Goal: Task Accomplishment & Management: Use online tool/utility

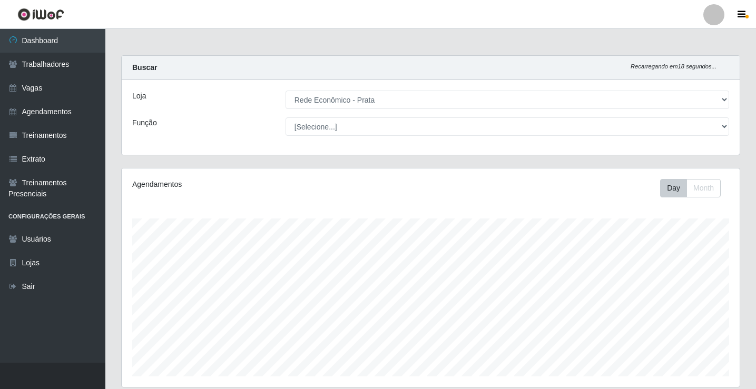
select select "192"
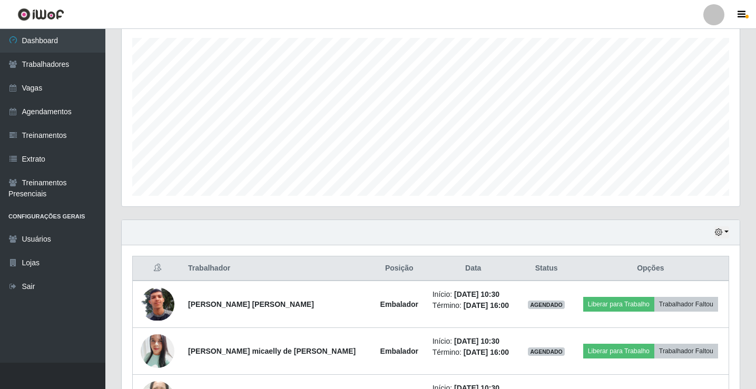
scroll to position [176, 0]
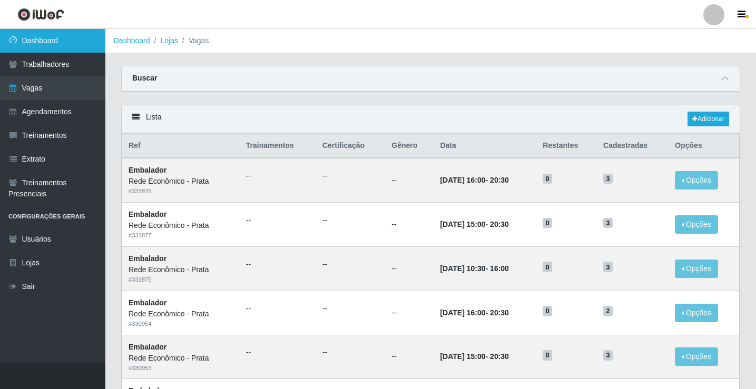
click at [58, 43] on link "Dashboard" at bounding box center [52, 41] width 105 height 24
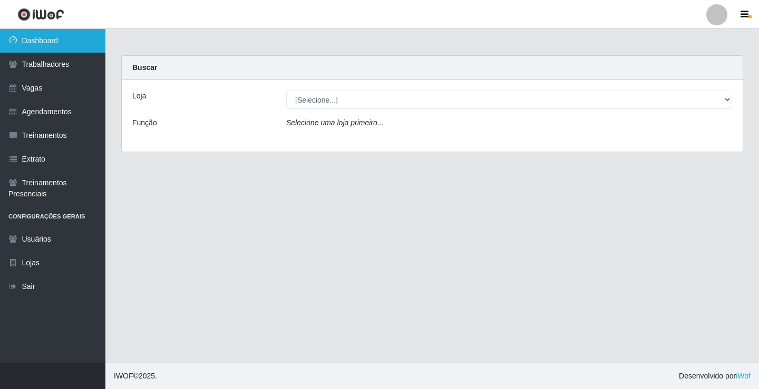
click at [58, 43] on link "Dashboard" at bounding box center [52, 41] width 105 height 24
click at [25, 45] on link "Dashboard" at bounding box center [52, 41] width 105 height 24
click at [74, 41] on link "Dashboard" at bounding box center [52, 41] width 105 height 24
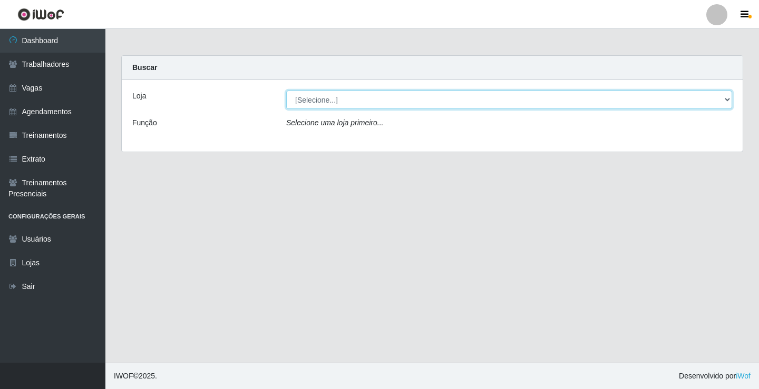
click at [723, 101] on select "[Selecione...] Rede Econômico - Prata" at bounding box center [509, 100] width 446 height 18
select select "192"
click at [286, 91] on select "[Selecione...] Rede Econômico - Prata" at bounding box center [509, 100] width 446 height 18
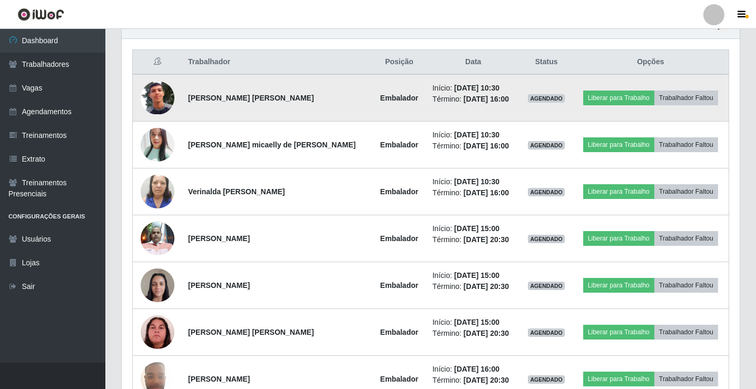
scroll to position [369, 0]
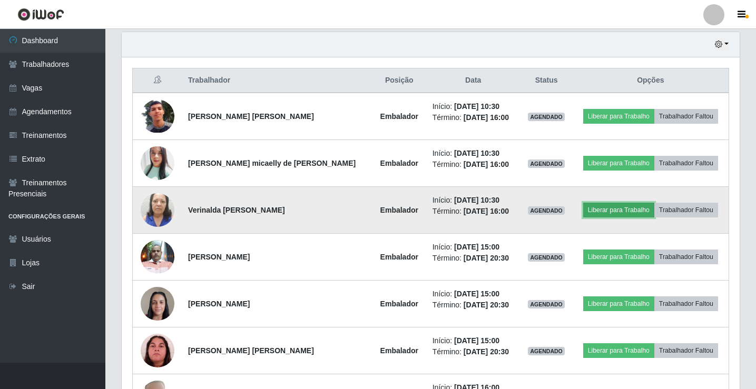
click at [616, 207] on button "Liberar para Trabalho" at bounding box center [618, 210] width 71 height 15
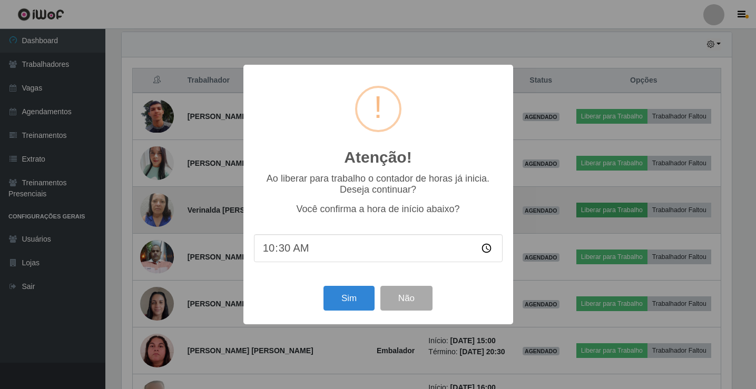
scroll to position [219, 613]
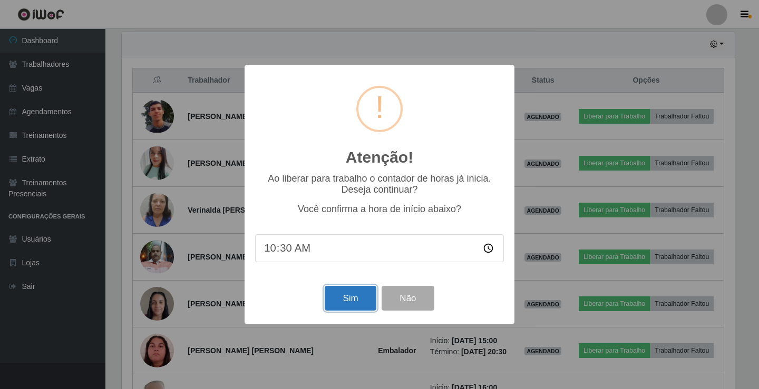
click at [337, 296] on button "Sim" at bounding box center [350, 298] width 51 height 25
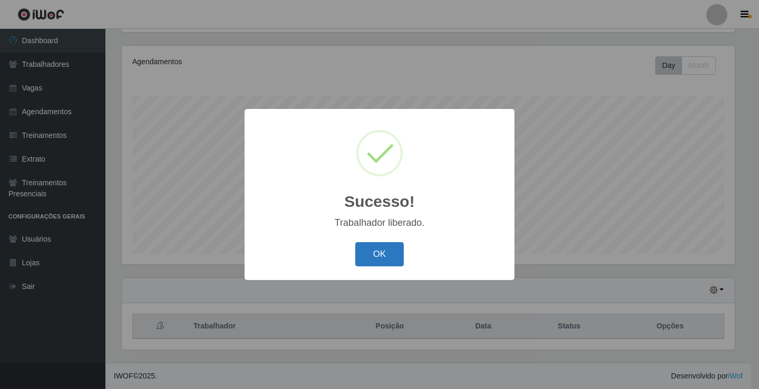
click at [373, 248] on button "OK" at bounding box center [379, 254] width 49 height 25
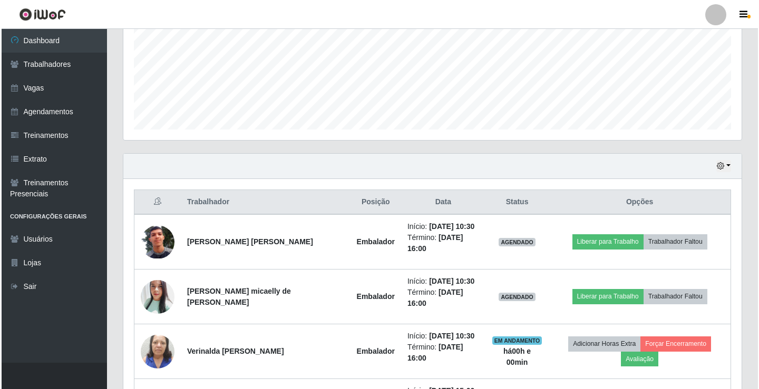
scroll to position [281, 0]
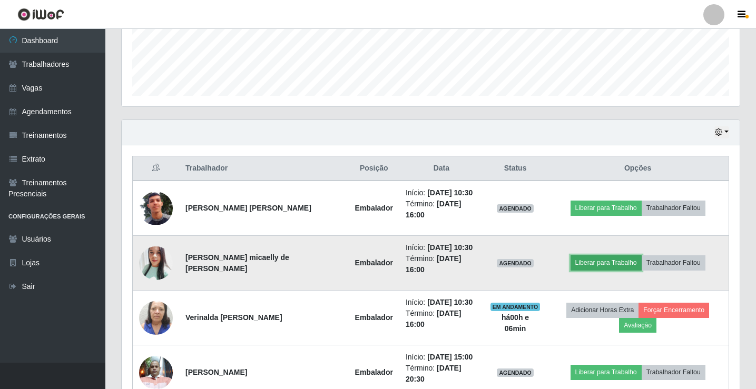
click at [607, 256] on button "Liberar para Trabalho" at bounding box center [606, 263] width 71 height 15
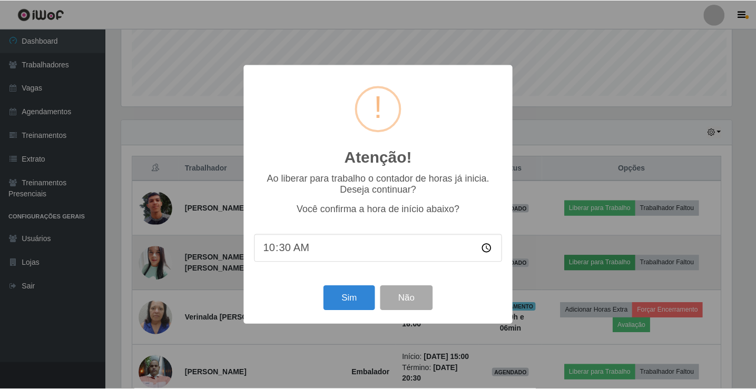
scroll to position [219, 613]
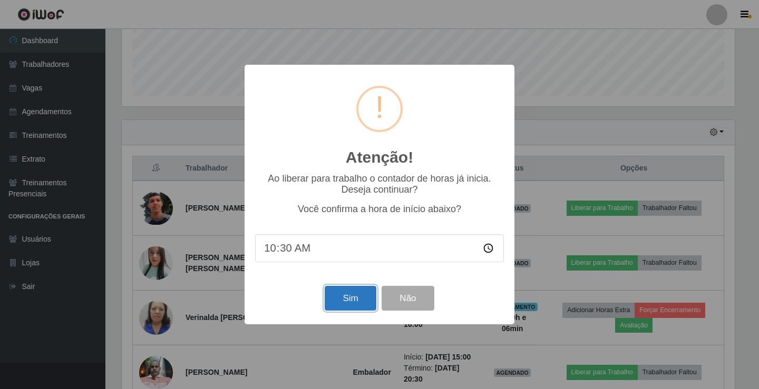
click at [358, 304] on button "Sim" at bounding box center [350, 298] width 51 height 25
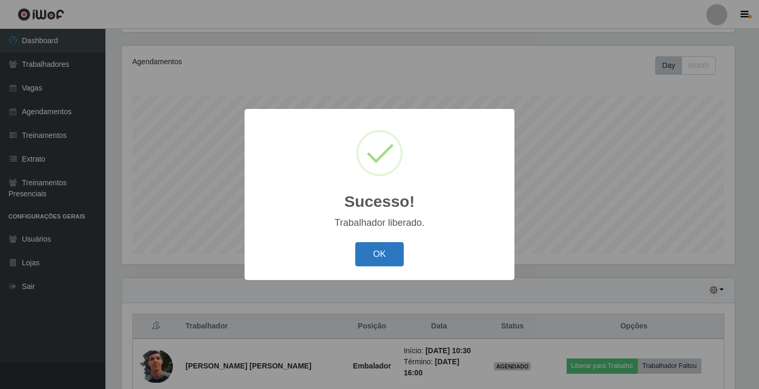
click at [377, 261] on button "OK" at bounding box center [379, 254] width 49 height 25
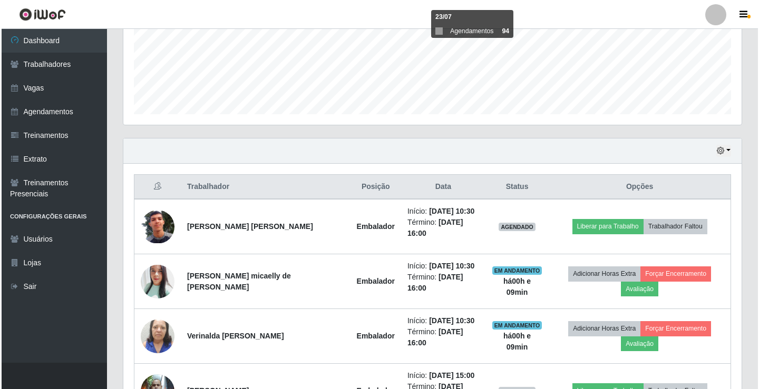
scroll to position [281, 0]
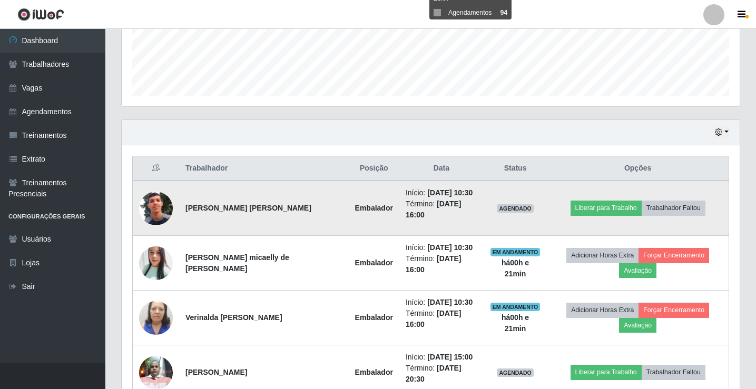
click at [164, 209] on img at bounding box center [156, 208] width 34 height 33
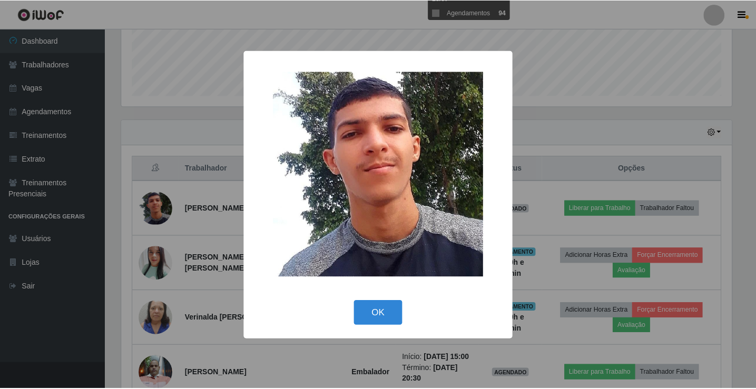
scroll to position [219, 613]
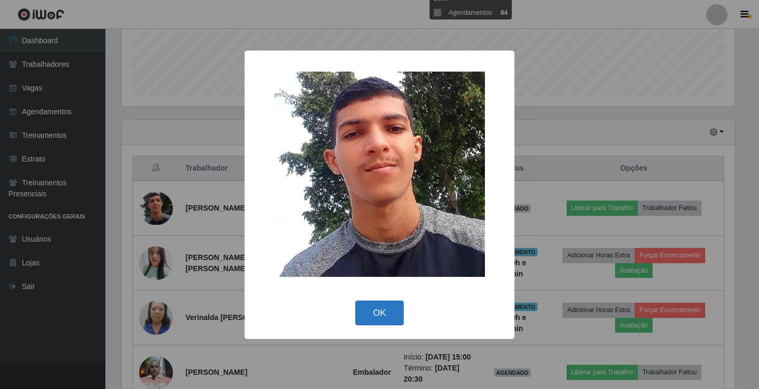
click at [373, 322] on button "OK" at bounding box center [379, 313] width 49 height 25
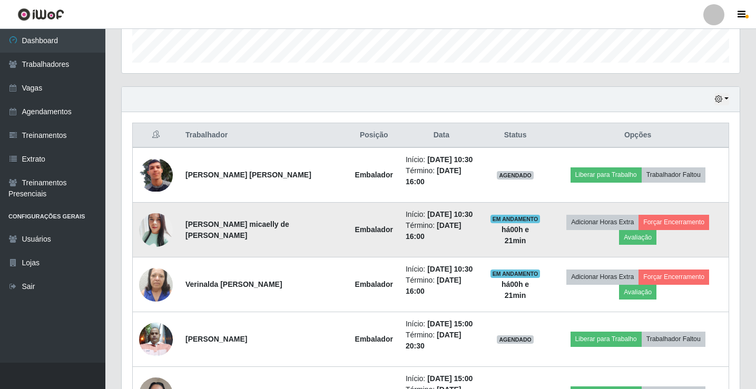
scroll to position [281, 0]
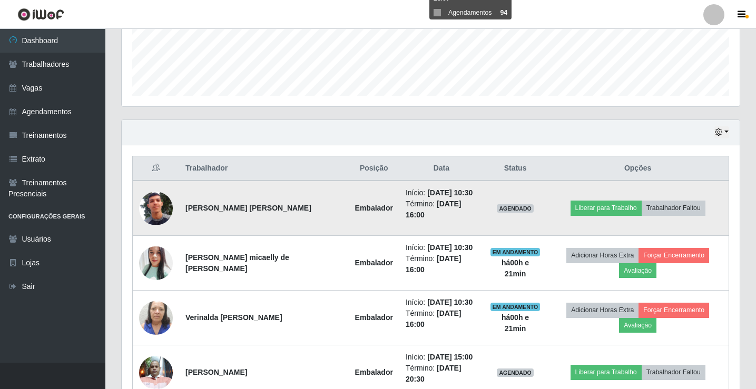
click at [154, 209] on img at bounding box center [156, 208] width 34 height 33
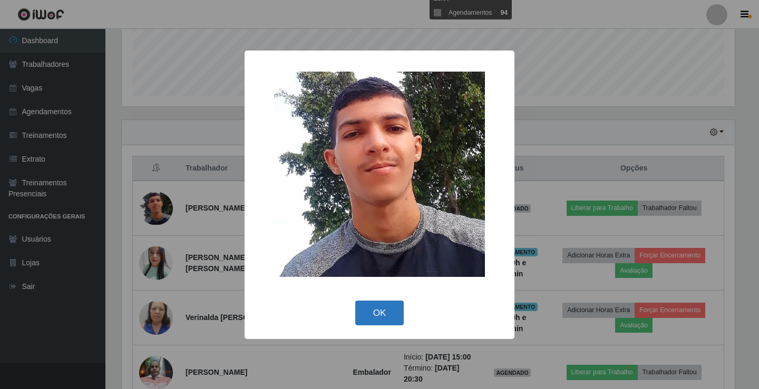
click at [383, 312] on button "OK" at bounding box center [379, 313] width 49 height 25
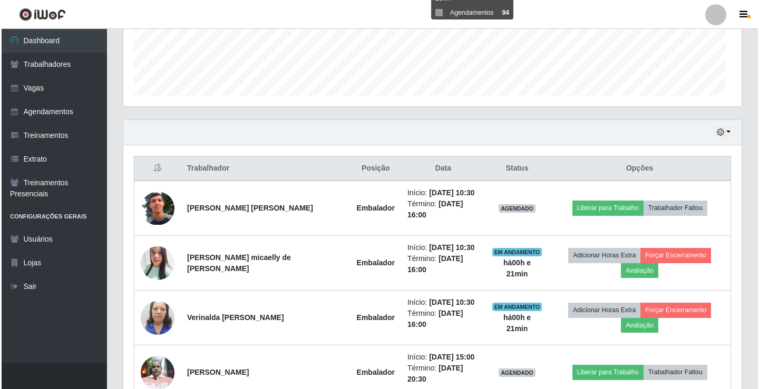
scroll to position [219, 618]
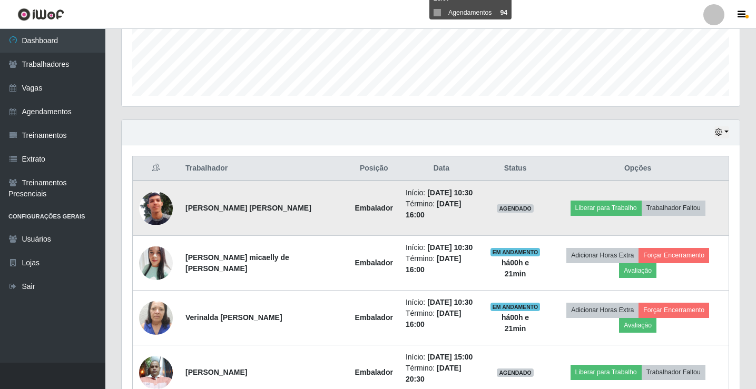
click at [150, 203] on img at bounding box center [156, 208] width 34 height 33
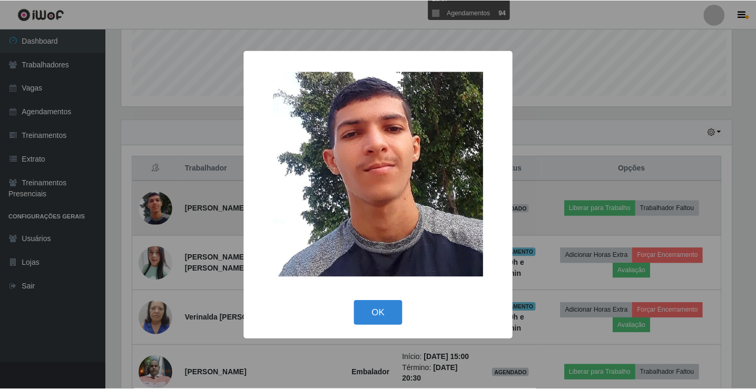
scroll to position [219, 613]
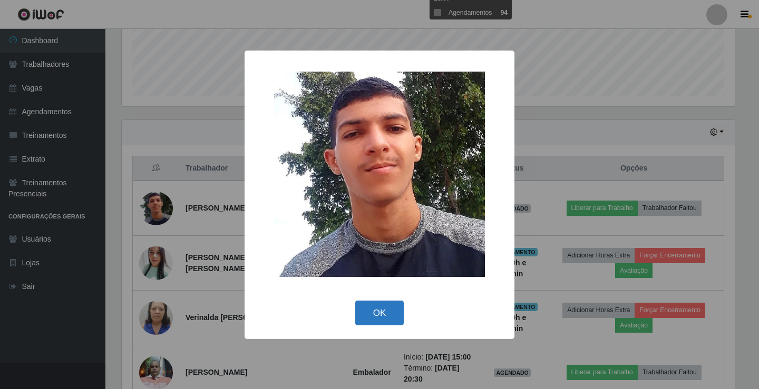
click at [367, 307] on button "OK" at bounding box center [379, 313] width 49 height 25
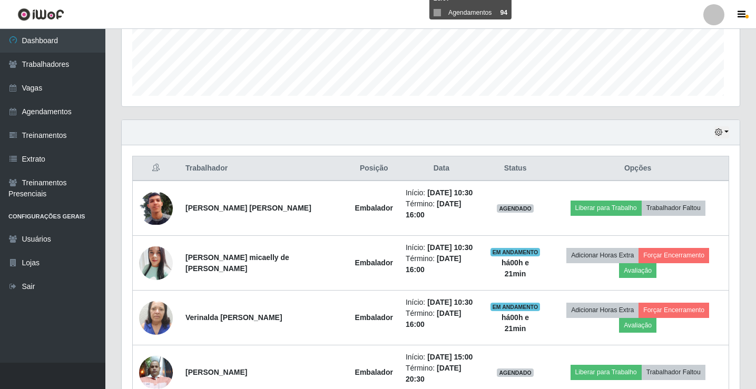
scroll to position [219, 618]
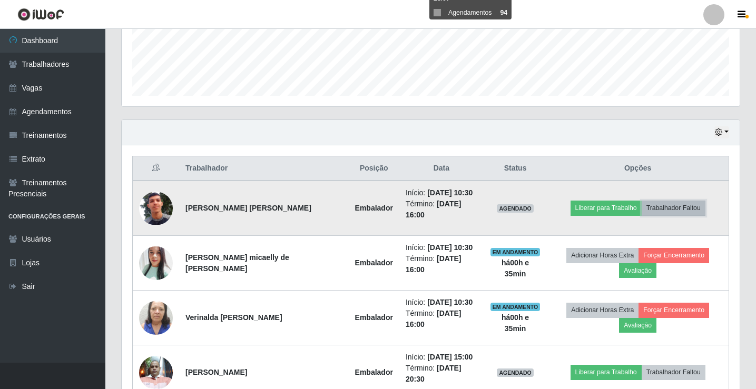
click at [662, 206] on button "Trabalhador Faltou" at bounding box center [674, 208] width 64 height 15
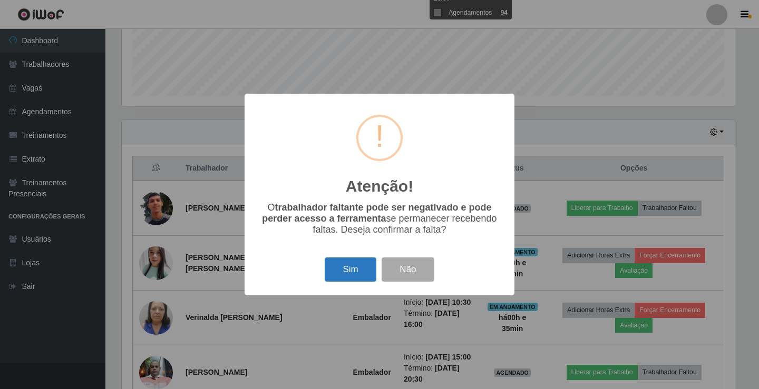
click at [358, 272] on button "Sim" at bounding box center [350, 270] width 51 height 25
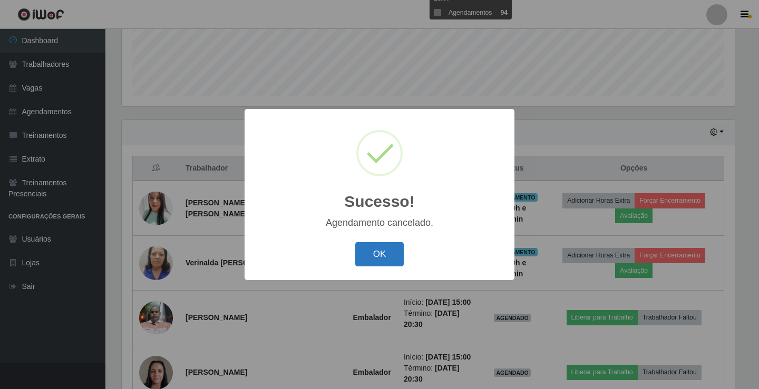
click at [374, 261] on button "OK" at bounding box center [379, 254] width 49 height 25
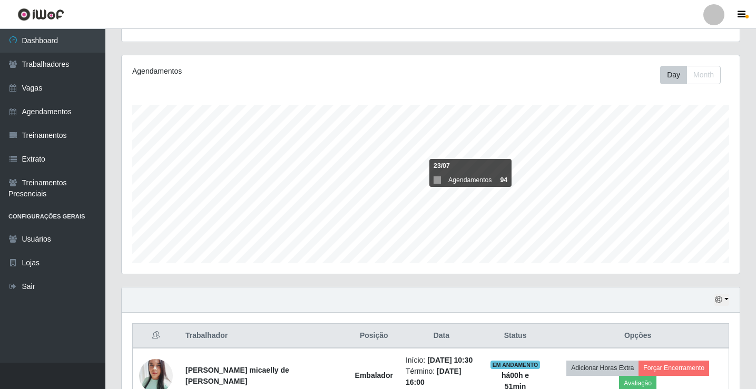
scroll to position [0, 0]
